Goal: Navigation & Orientation: Find specific page/section

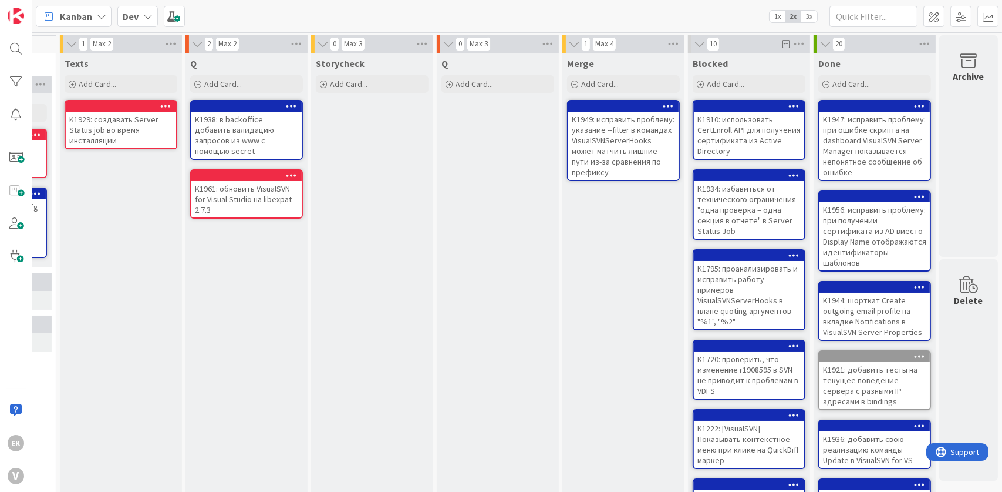
scroll to position [0, 506]
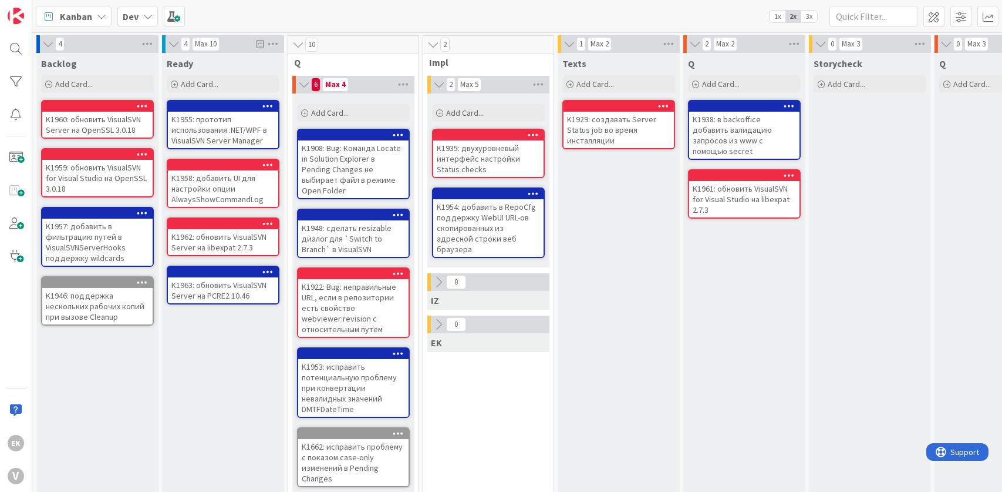
drag, startPoint x: 627, startPoint y: 267, endPoint x: 595, endPoint y: 234, distance: 45.7
click at [595, 234] on div "Texts Add Card... K1929: создавать Server Status job во время инсталляции" at bounding box center [619, 453] width 122 height 800
drag, startPoint x: 591, startPoint y: 351, endPoint x: 584, endPoint y: 409, distance: 59.1
click at [584, 409] on div "Texts Add Card... K1929: создавать Server Status job во время инсталляции" at bounding box center [619, 453] width 122 height 800
drag, startPoint x: 703, startPoint y: 319, endPoint x: 627, endPoint y: 285, distance: 83.6
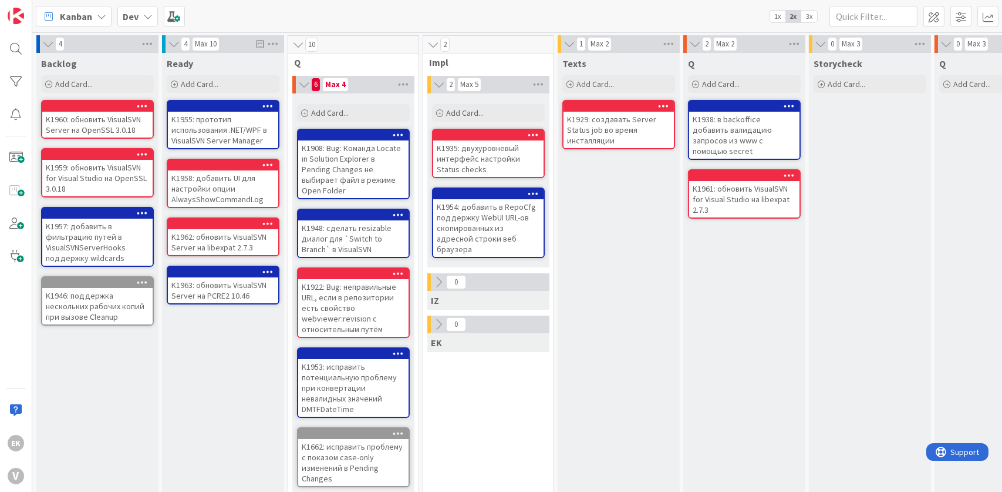
click at [627, 285] on div "Texts Add Card... K1929: создавать Server Status job во время инсталляции" at bounding box center [619, 453] width 122 height 800
drag, startPoint x: 645, startPoint y: 309, endPoint x: 615, endPoint y: 335, distance: 40.0
click at [615, 335] on div "Texts Add Card... K1929: создавать Server Status job во время инсталляции" at bounding box center [619, 453] width 122 height 800
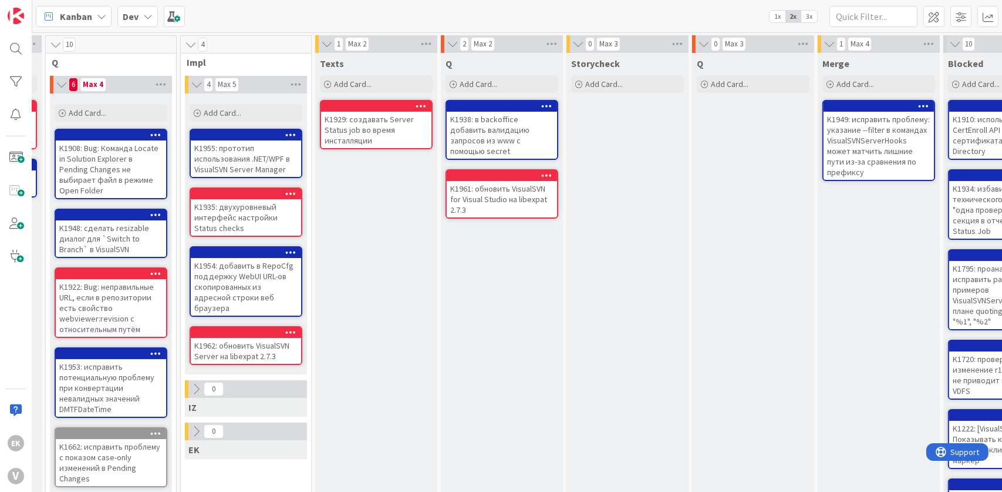
scroll to position [0, 240]
